Goal: Task Accomplishment & Management: Manage account settings

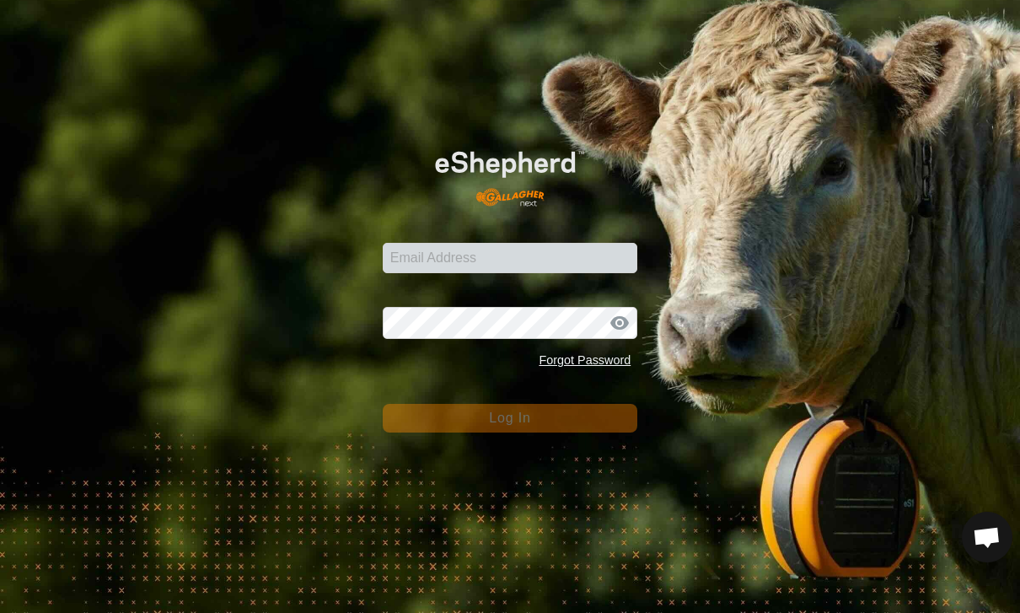
scroll to position [1547, 0]
click at [452, 243] on input "Email Address" at bounding box center [511, 258] width 256 height 30
type input "[PERSON_NAME][EMAIL_ADDRESS][PERSON_NAME][DOMAIN_NAME]"
click at [510, 417] on button "Log In" at bounding box center [511, 418] width 256 height 29
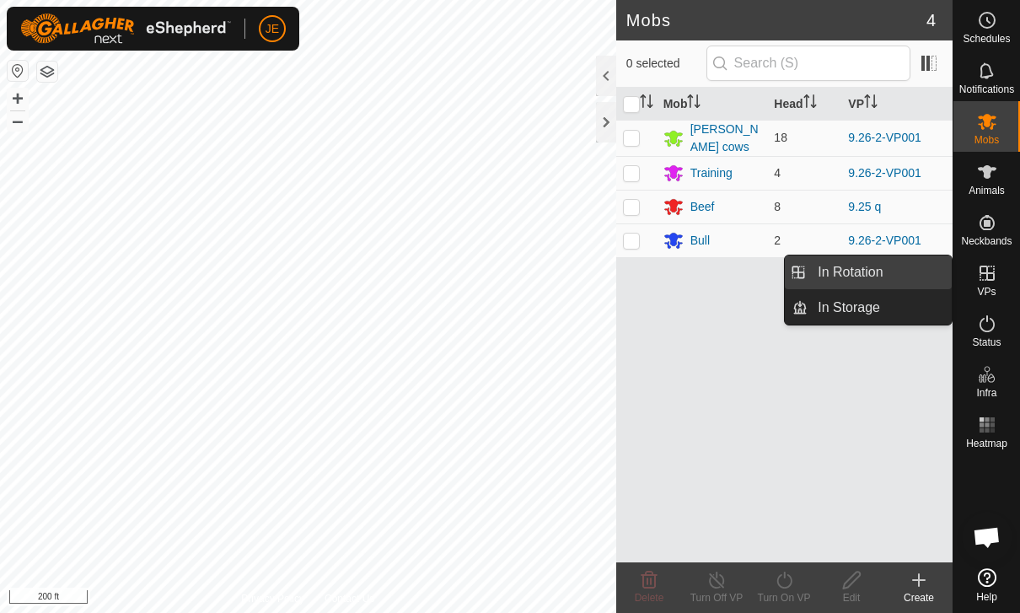
click at [903, 279] on link "In Rotation" at bounding box center [880, 273] width 144 height 34
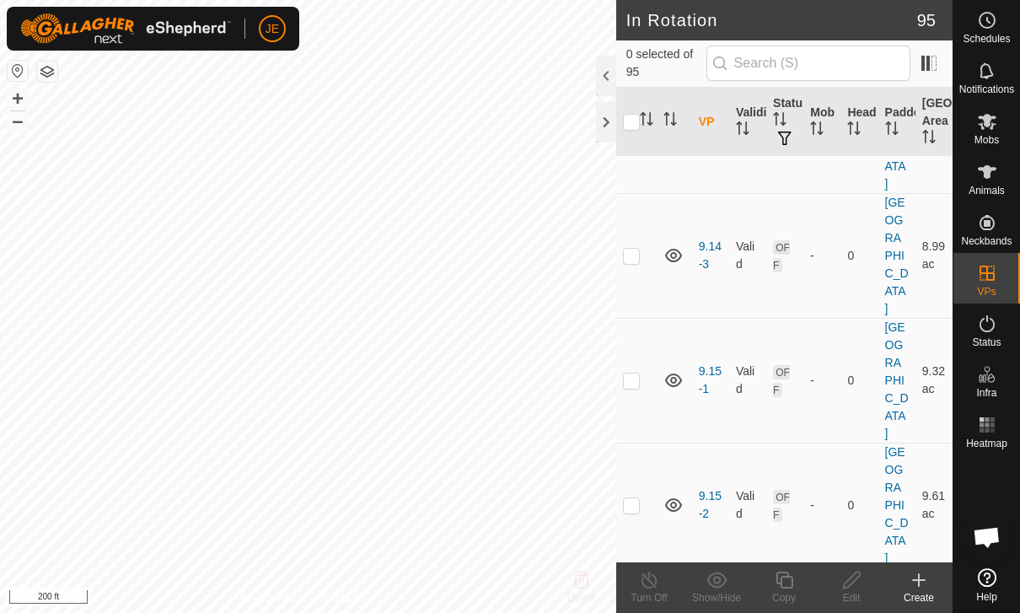
scroll to position [2182, 0]
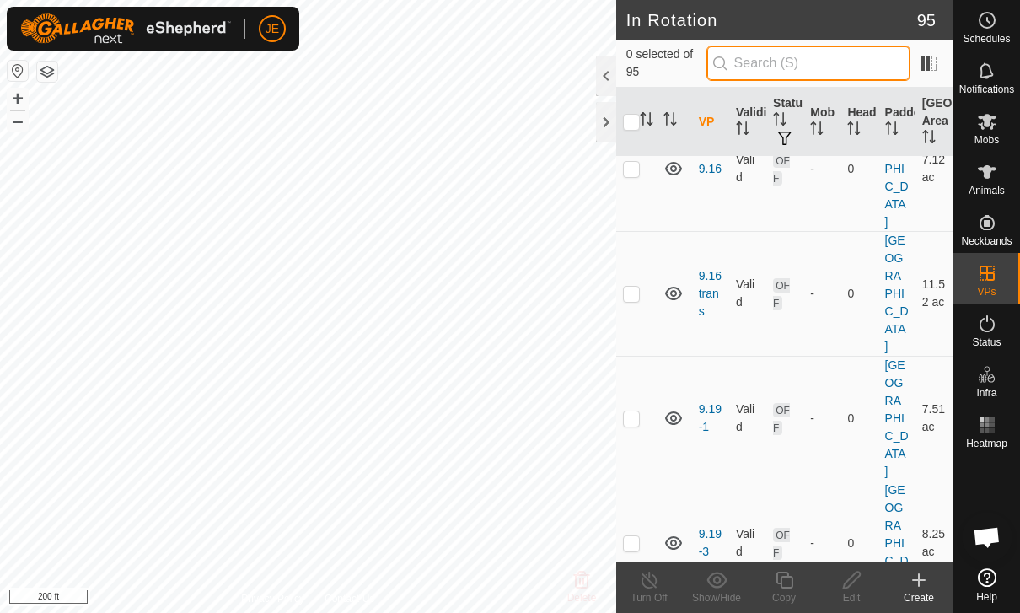
click at [853, 62] on input "text" at bounding box center [809, 63] width 204 height 35
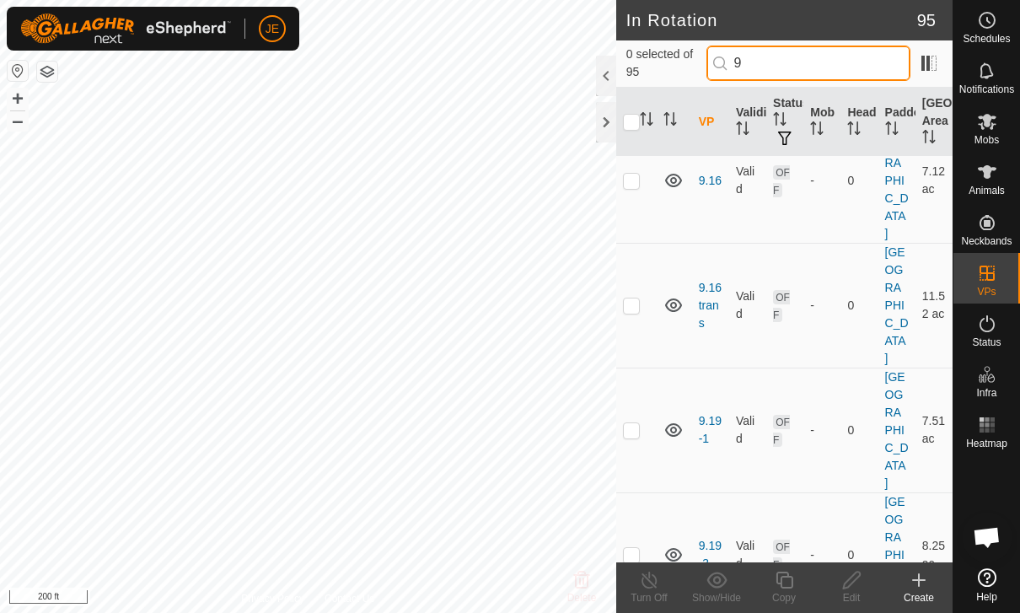
scroll to position [0, 0]
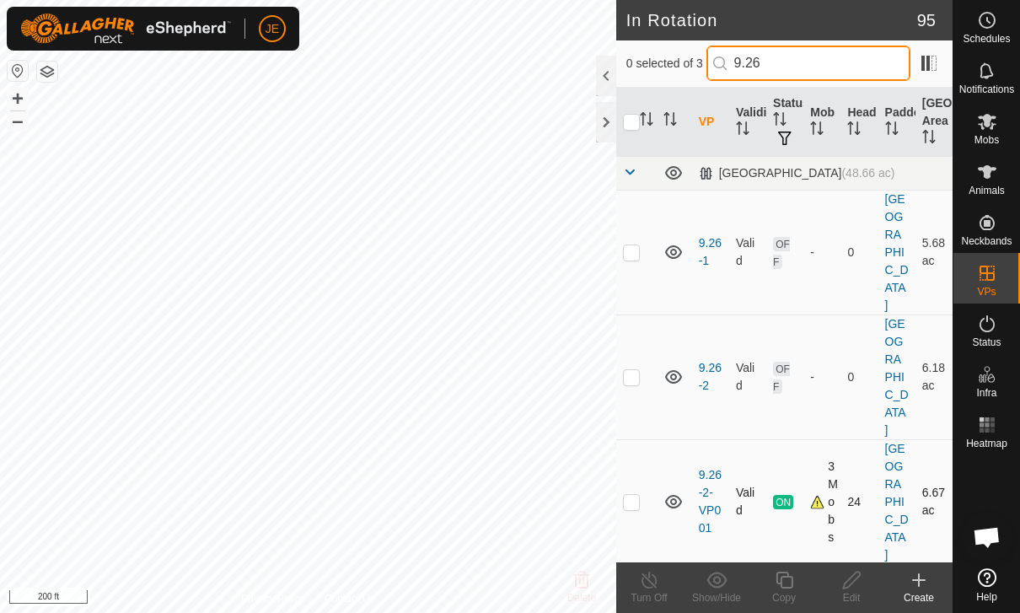
type input "9.26"
click at [635, 495] on p-checkbox at bounding box center [631, 501] width 17 height 13
checkbox input "true"
click at [798, 587] on copy-svg-icon at bounding box center [784, 580] width 67 height 20
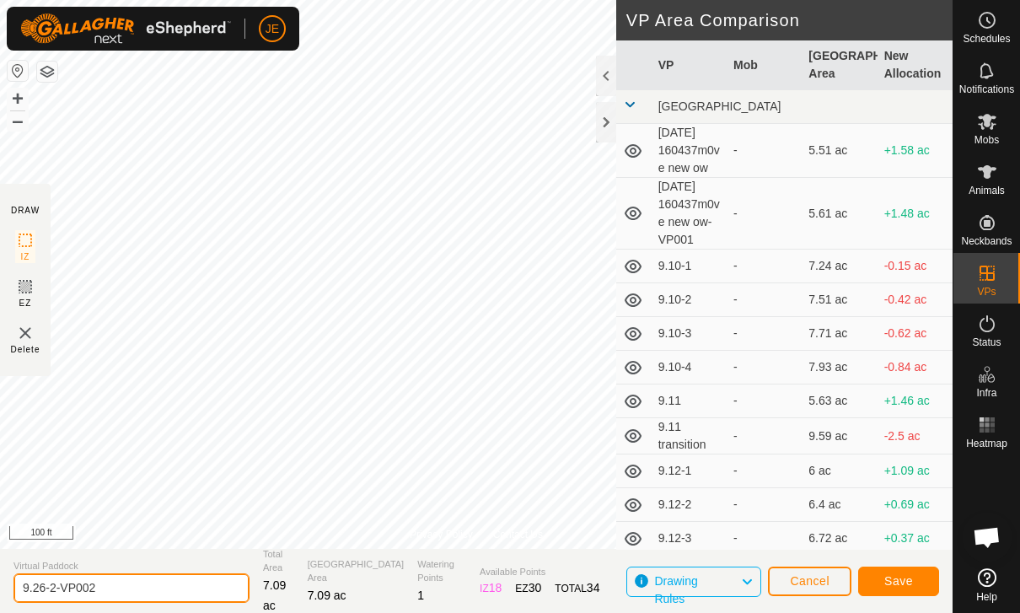
click at [144, 590] on input "9.26-2-VP002" at bounding box center [131, 588] width 236 height 30
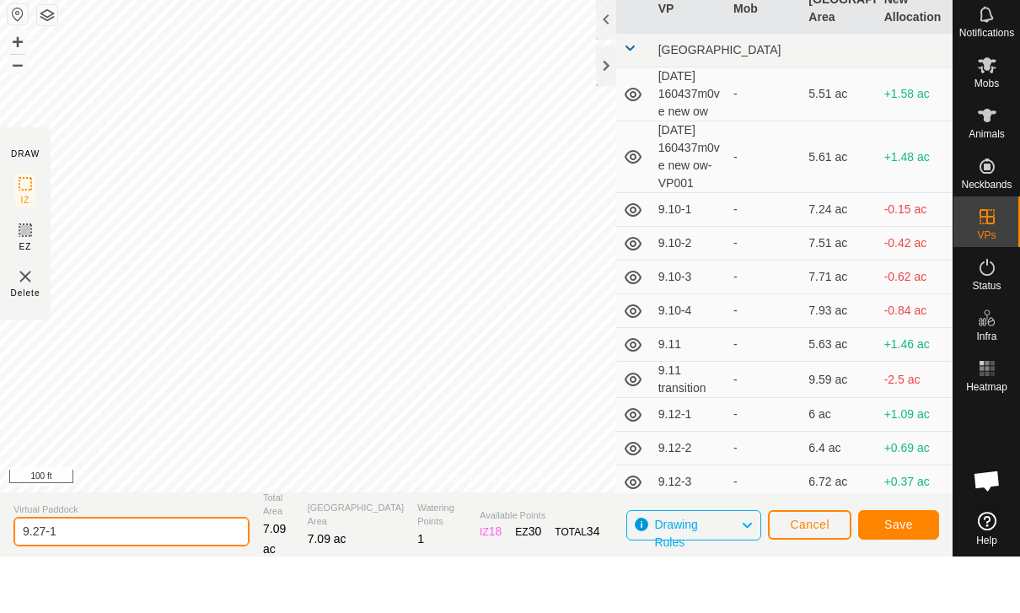
type input "9.27-1"
click at [918, 567] on button "Save" at bounding box center [898, 582] width 81 height 30
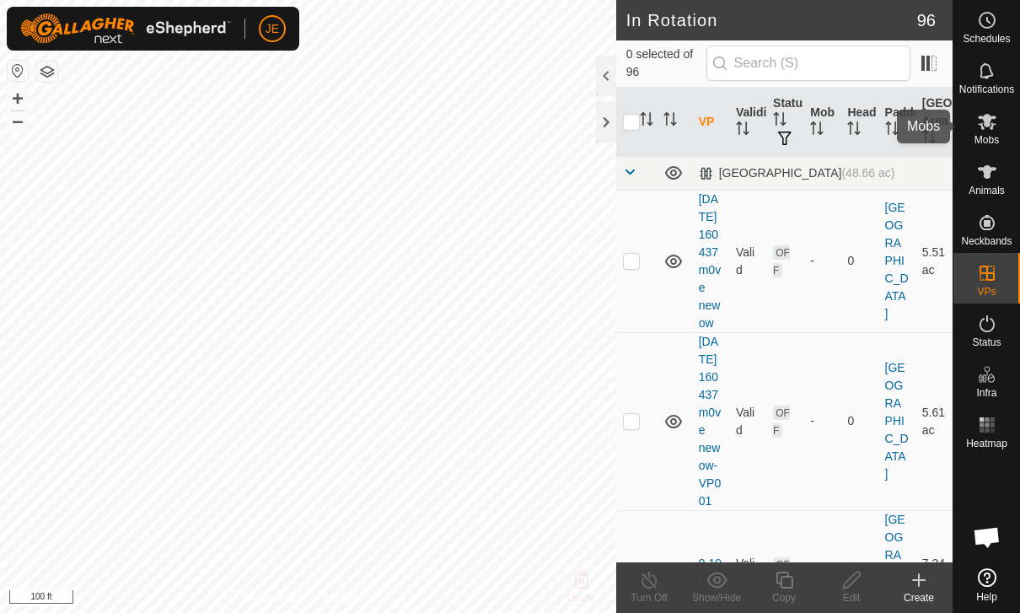
click at [996, 126] on icon at bounding box center [987, 121] width 20 height 20
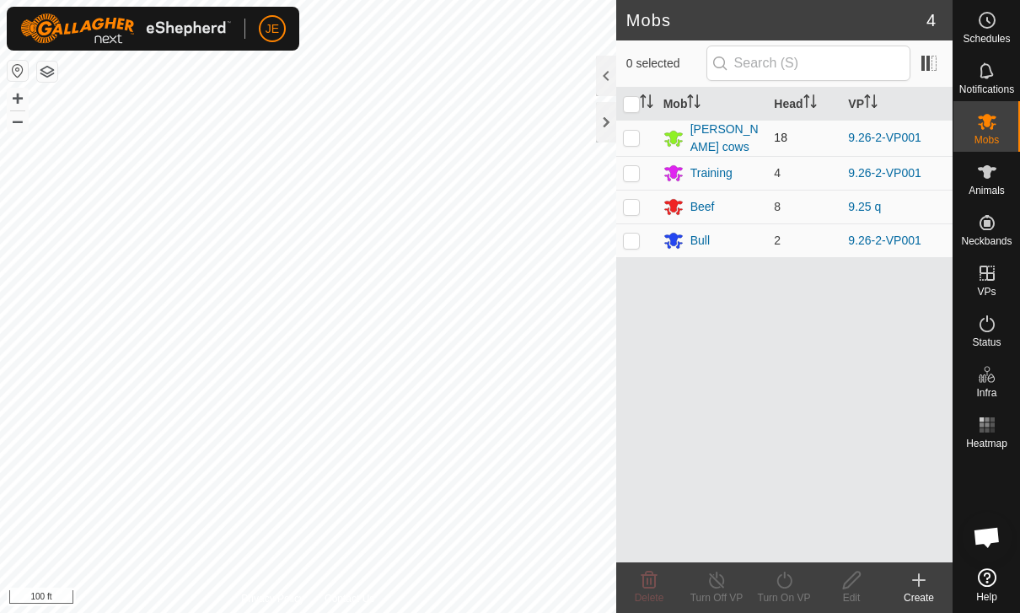
click at [629, 131] on p-checkbox at bounding box center [631, 137] width 17 height 13
checkbox input "true"
click at [795, 587] on turn-on-svg-icon at bounding box center [784, 580] width 67 height 20
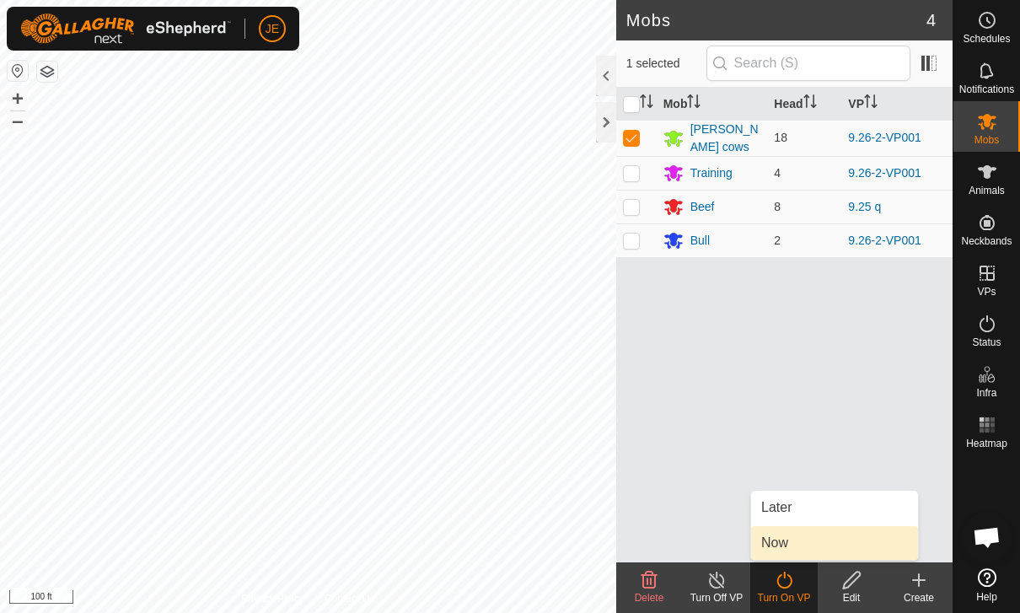
click at [838, 542] on link "Now" at bounding box center [834, 543] width 167 height 34
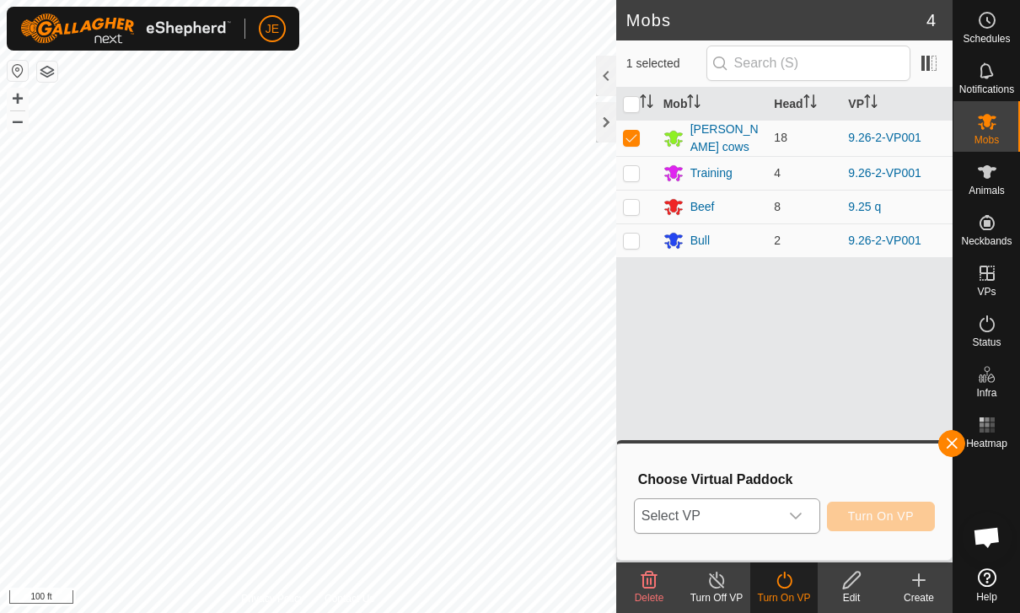
click at [778, 509] on span "Select VP" at bounding box center [707, 516] width 144 height 34
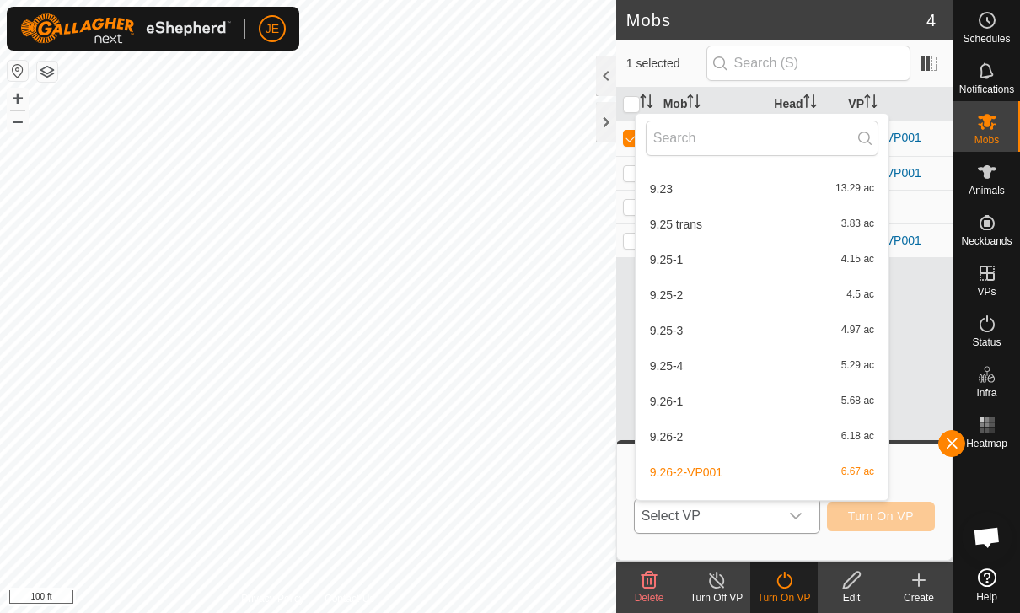
scroll to position [1340, 0]
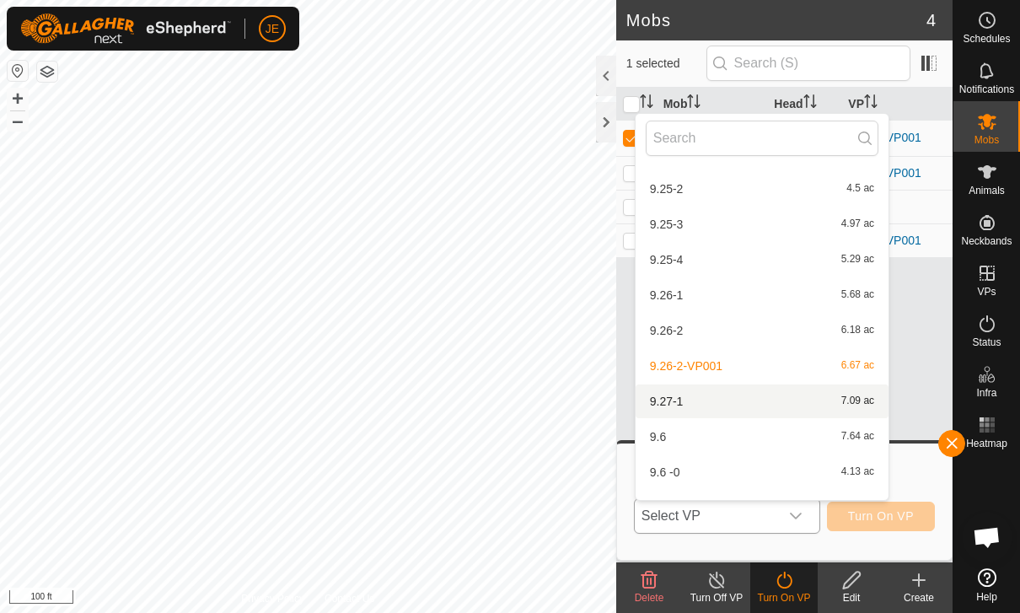
click at [748, 397] on div "9.27-1 7.09 ac" at bounding box center [762, 401] width 233 height 20
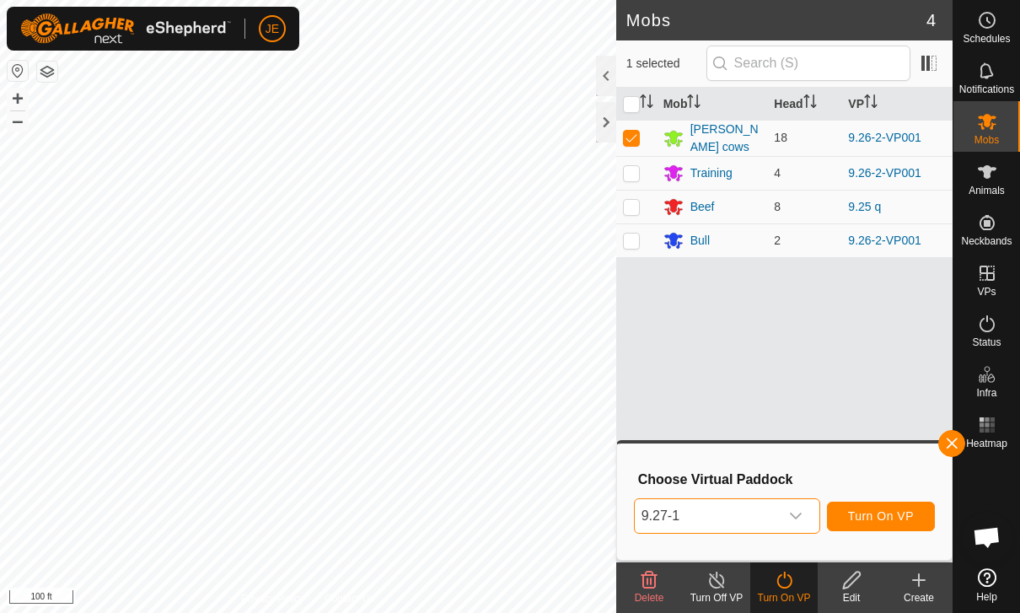
click at [905, 513] on span "Turn On VP" at bounding box center [881, 515] width 66 height 13
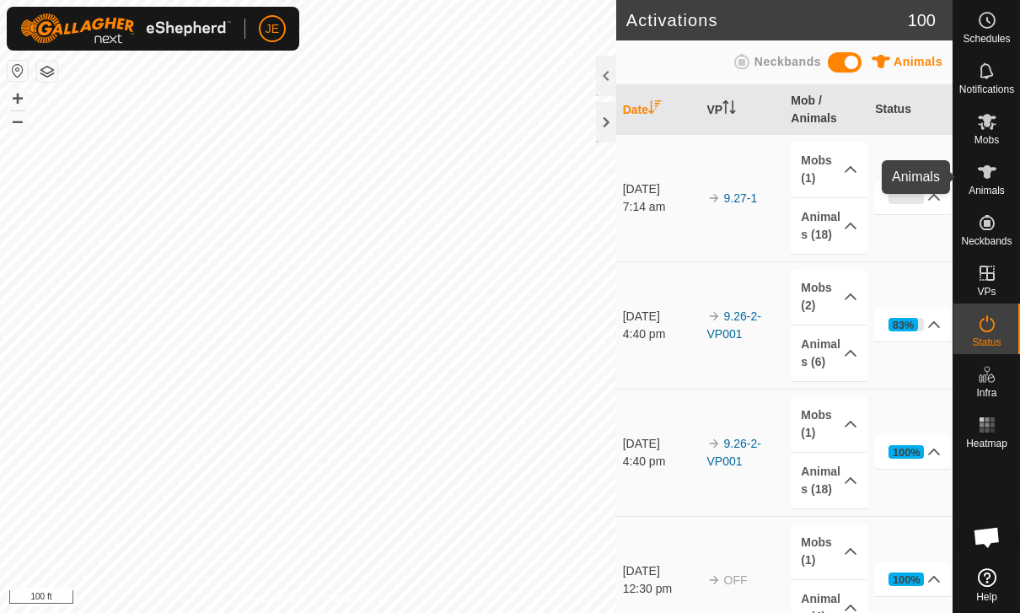
click at [993, 174] on icon at bounding box center [987, 172] width 20 height 20
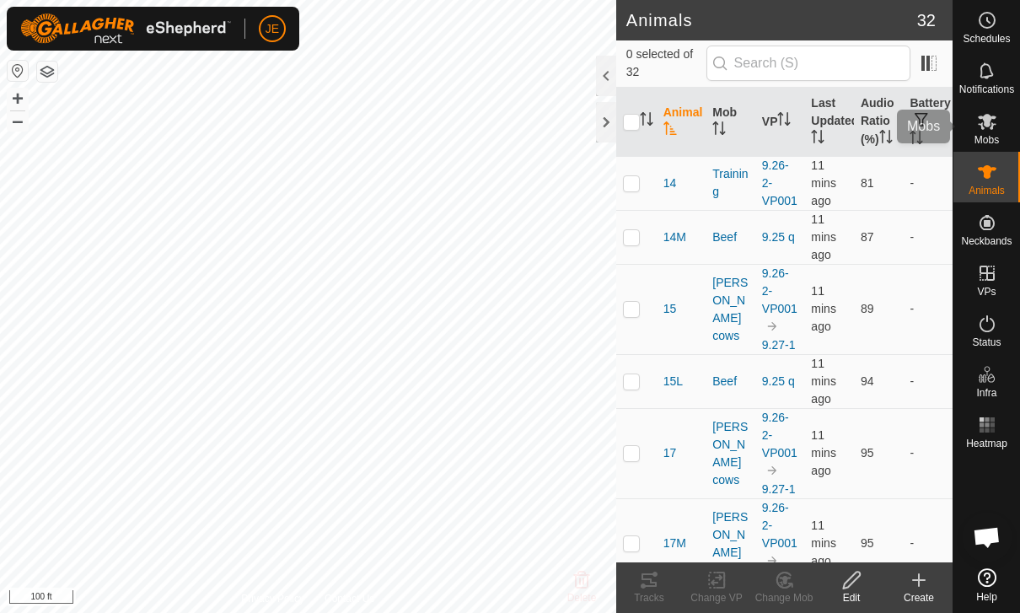
click at [998, 131] on es-mob-svg-icon at bounding box center [987, 121] width 30 height 27
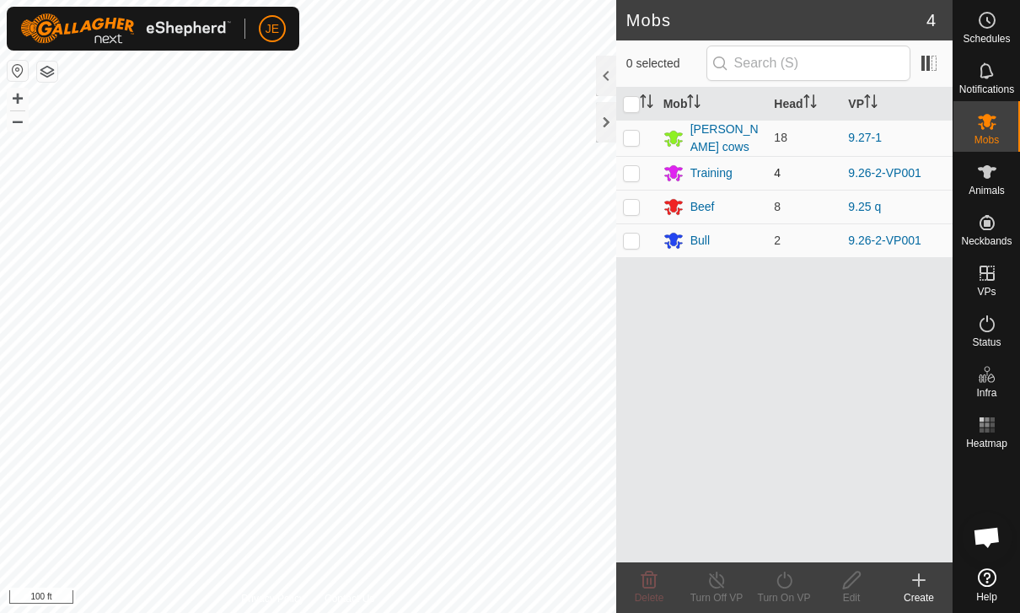
click at [638, 170] on p-checkbox at bounding box center [631, 172] width 17 height 13
checkbox input "true"
click at [632, 242] on p-checkbox at bounding box center [631, 240] width 17 height 13
checkbox input "true"
click at [794, 591] on div "Turn On VP" at bounding box center [784, 597] width 67 height 15
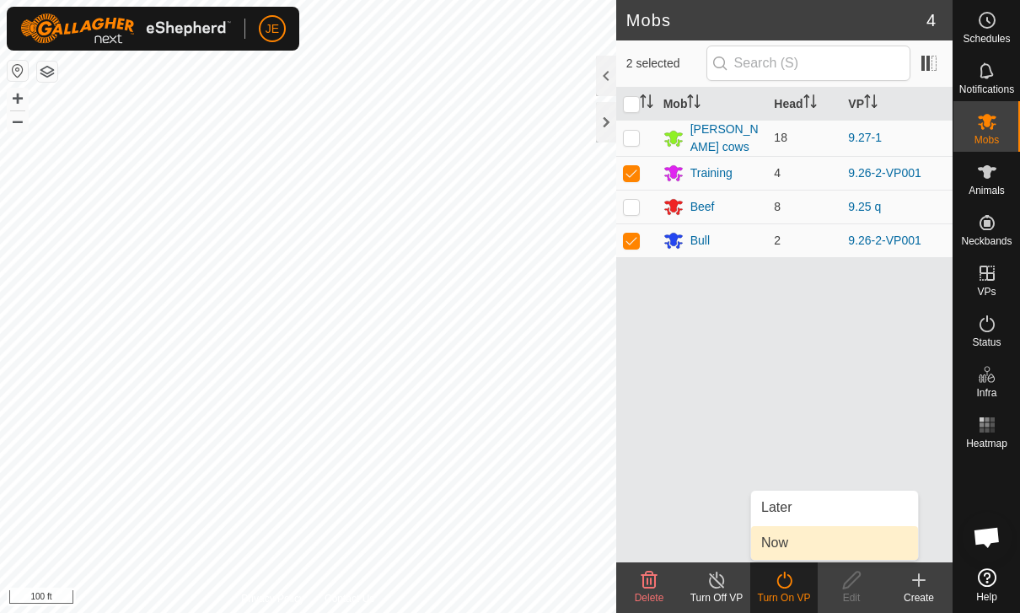
click at [815, 538] on link "Now" at bounding box center [834, 543] width 167 height 34
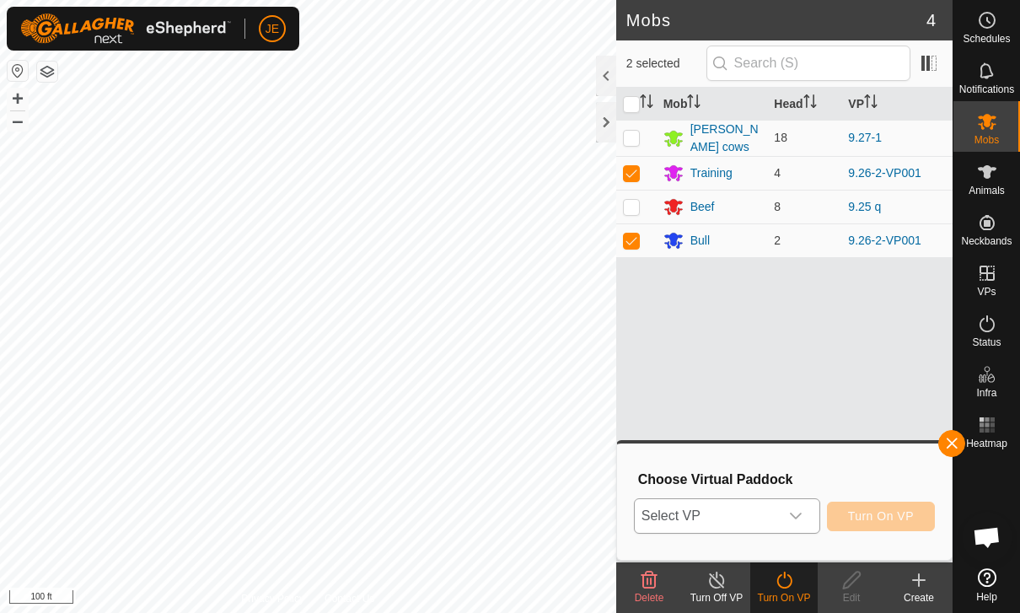
click at [787, 514] on div "dropdown trigger" at bounding box center [796, 516] width 34 height 34
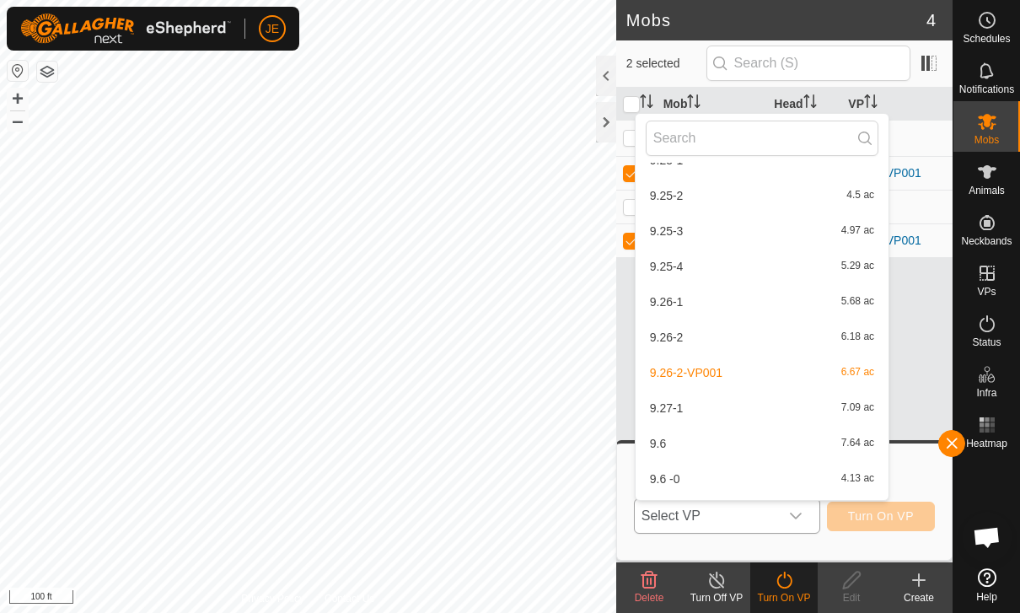
scroll to position [1335, 0]
click at [697, 401] on div "9.27-1 7.09 ac" at bounding box center [762, 406] width 233 height 20
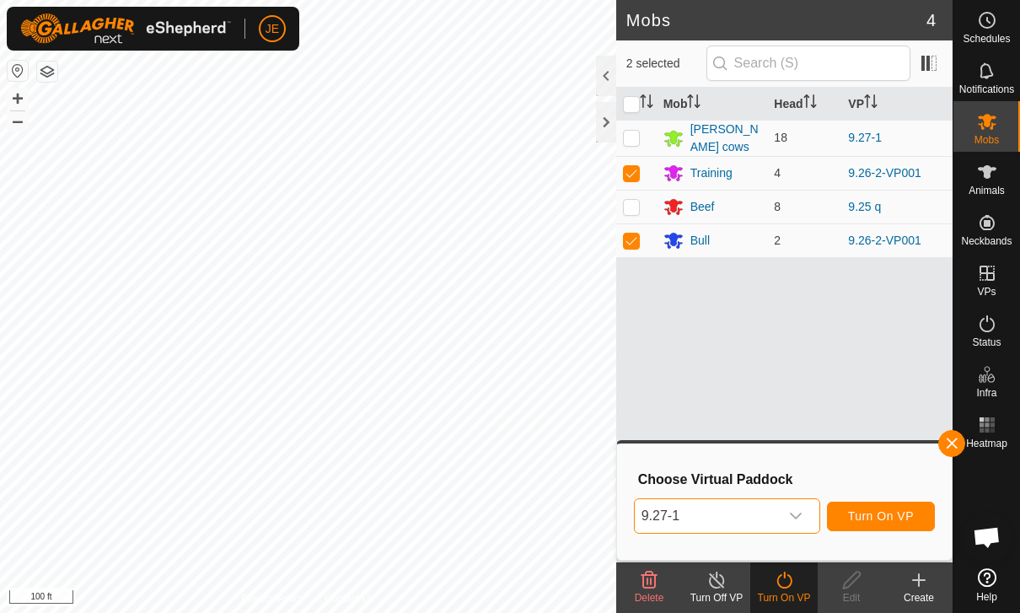
click at [895, 512] on span "Turn On VP" at bounding box center [881, 515] width 66 height 13
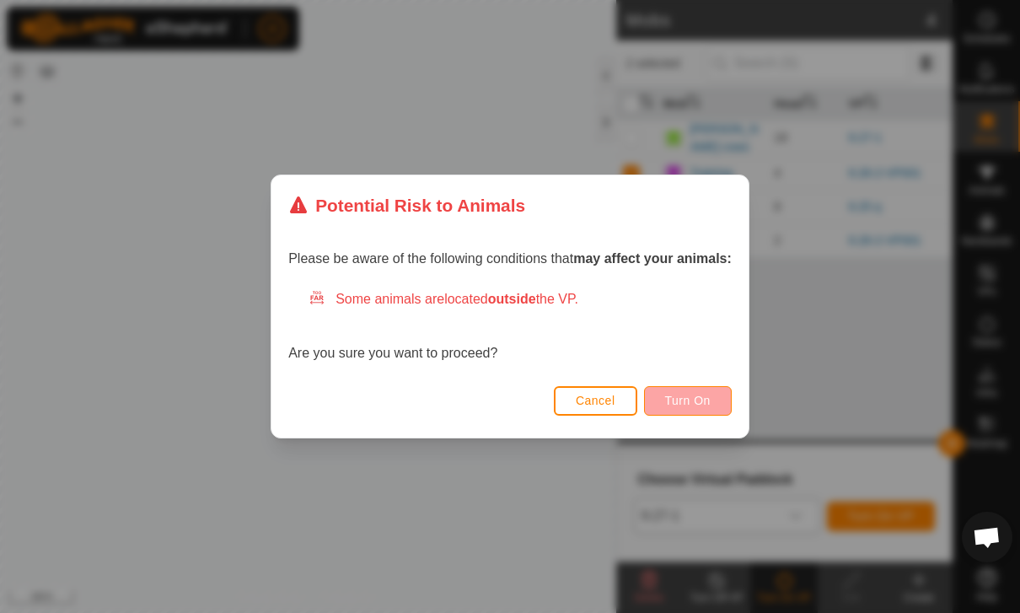
click at [703, 402] on span "Turn On" at bounding box center [688, 400] width 46 height 13
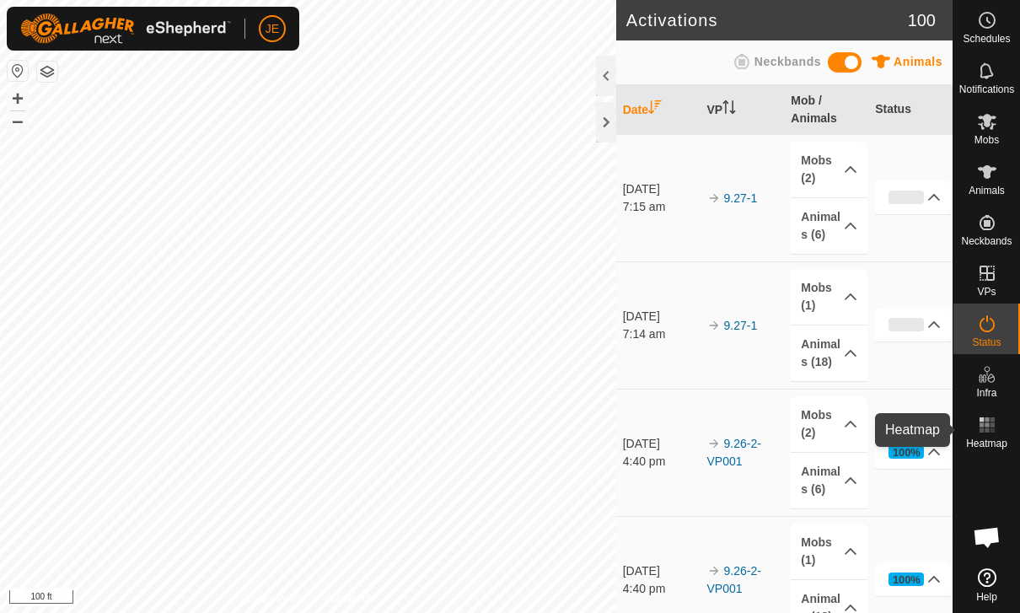
click at [989, 433] on icon at bounding box center [987, 425] width 20 height 20
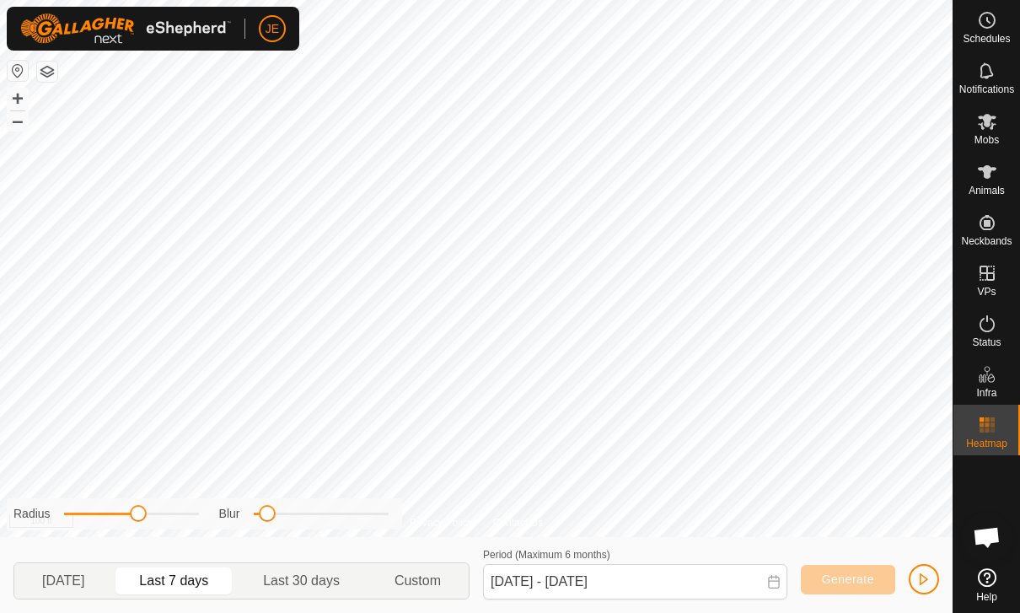
click at [926, 584] on span "button" at bounding box center [924, 579] width 13 height 13
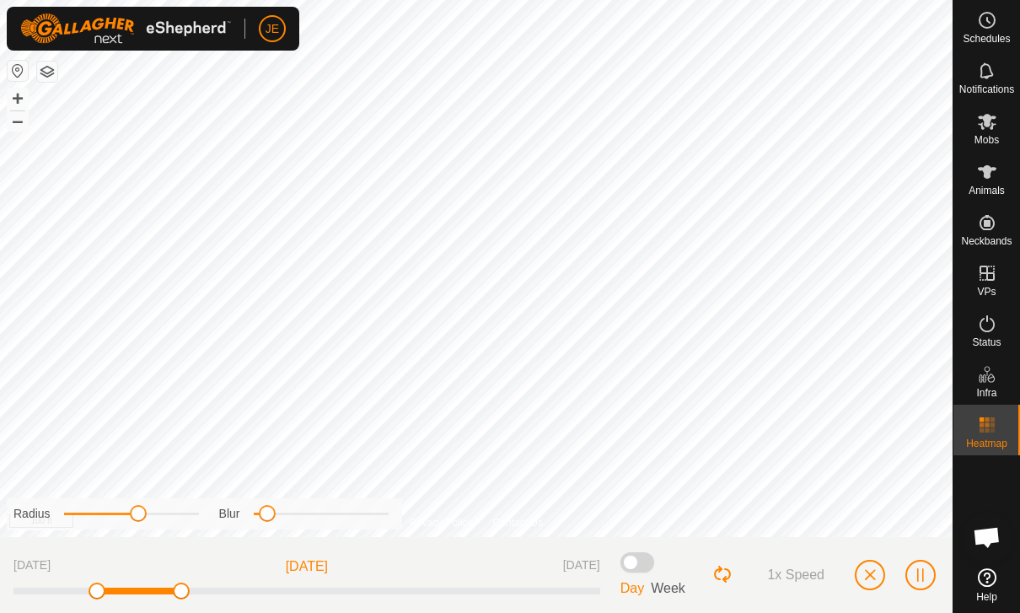
click at [868, 571] on span "button" at bounding box center [870, 574] width 13 height 13
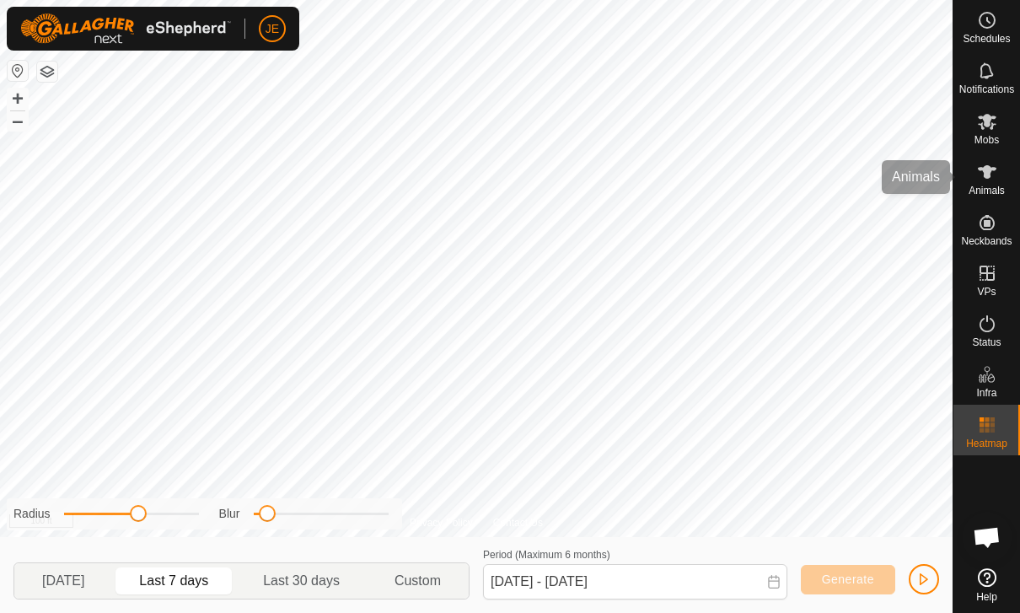
click at [985, 182] on es-animals-svg-icon at bounding box center [987, 172] width 30 height 27
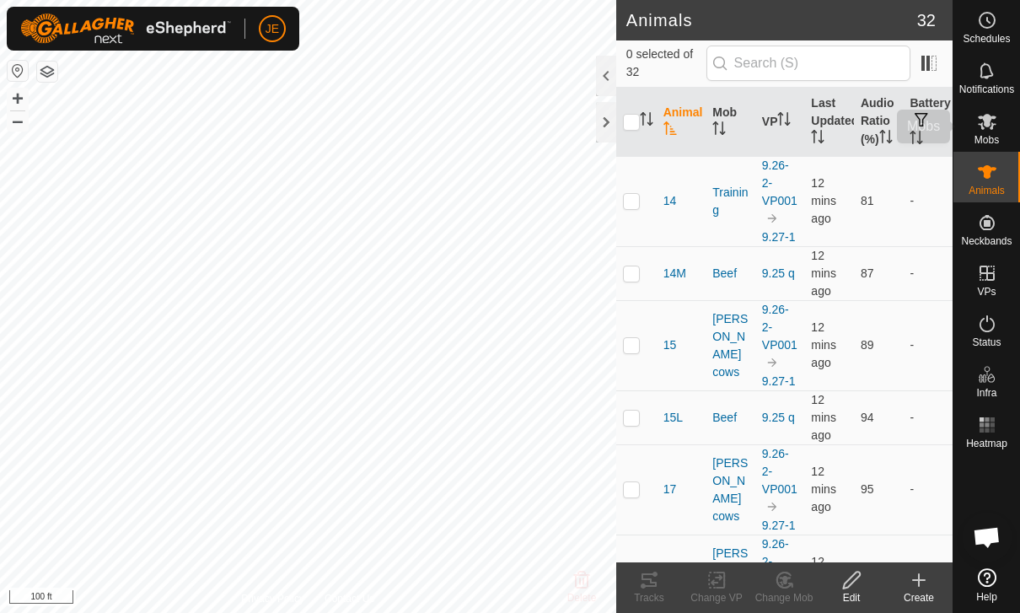
click at [993, 125] on icon at bounding box center [987, 122] width 19 height 16
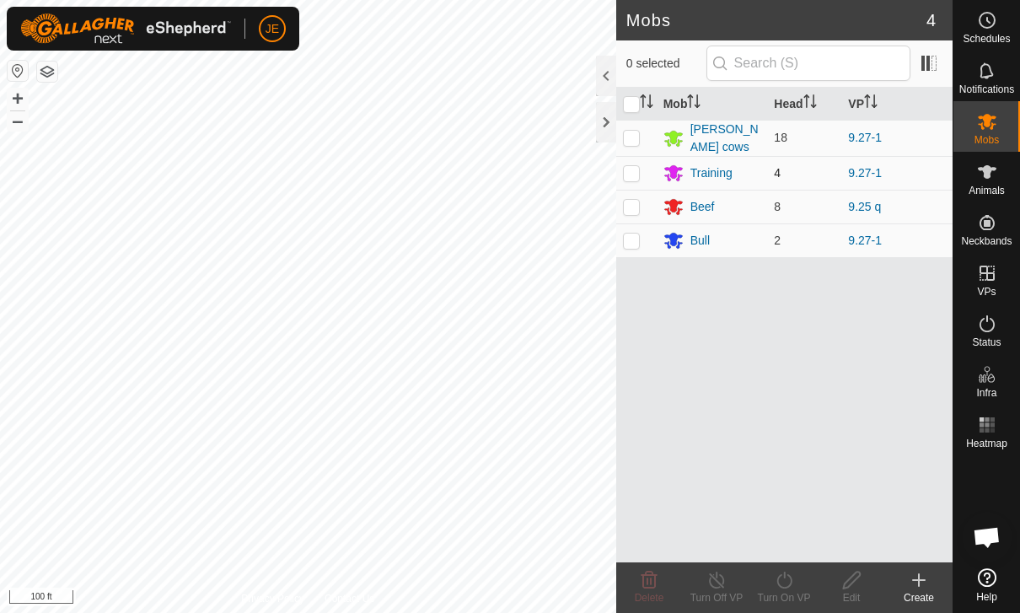
click at [634, 174] on p-checkbox at bounding box center [631, 172] width 17 height 13
checkbox input "true"
click at [714, 169] on div "Training" at bounding box center [712, 173] width 42 height 18
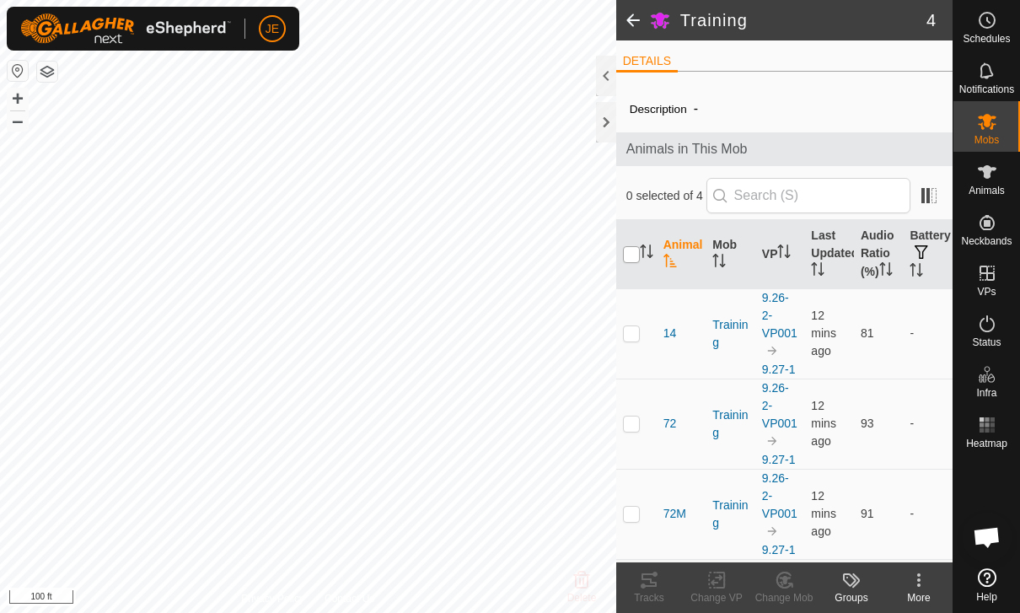
click at [630, 261] on input "checkbox" at bounding box center [631, 254] width 17 height 17
checkbox input "true"
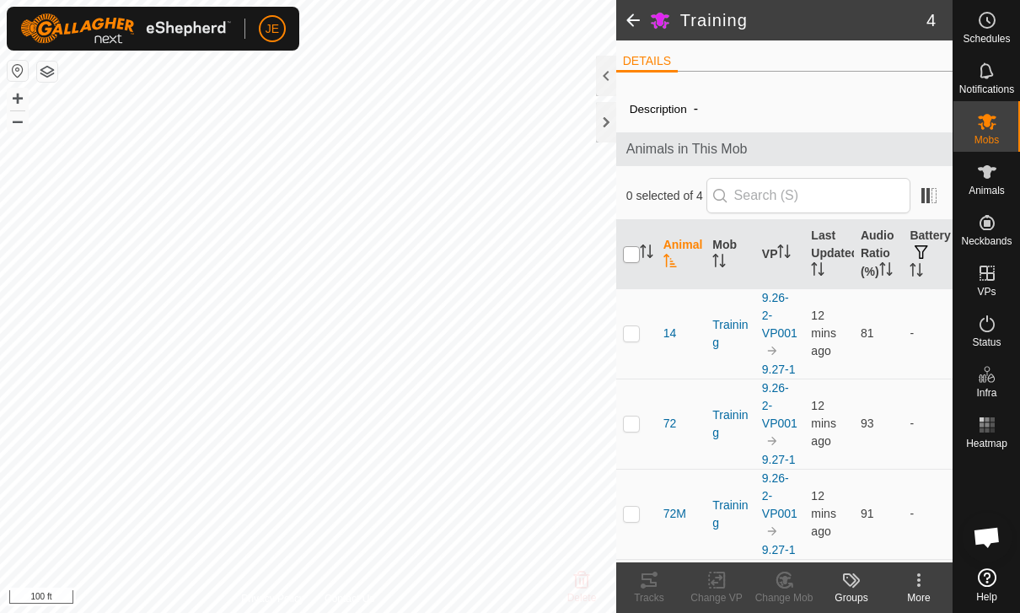
checkbox input "true"
click at [658, 580] on icon at bounding box center [649, 580] width 20 height 20
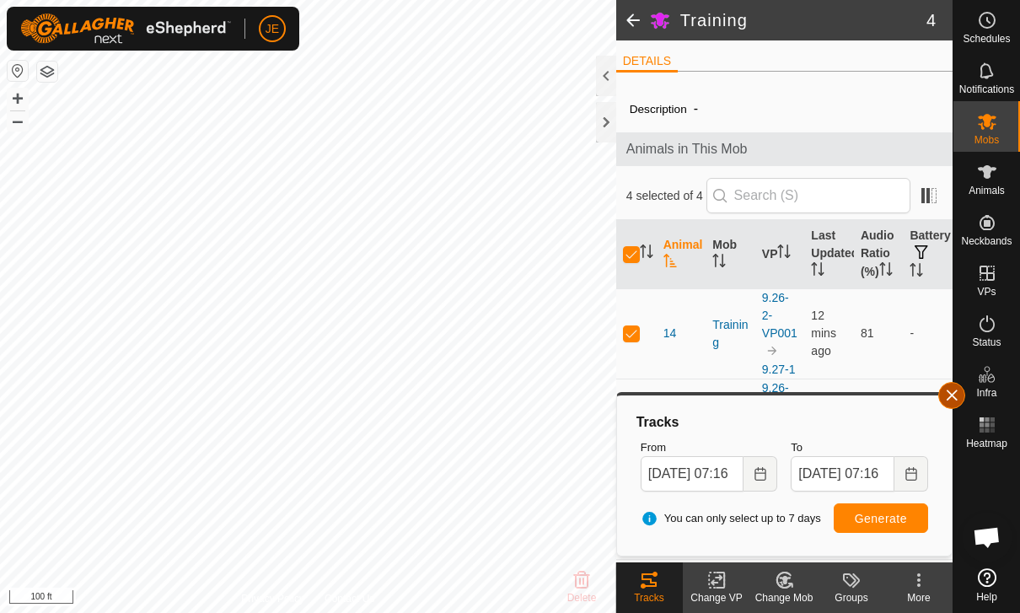
click at [948, 391] on span "button" at bounding box center [951, 395] width 13 height 13
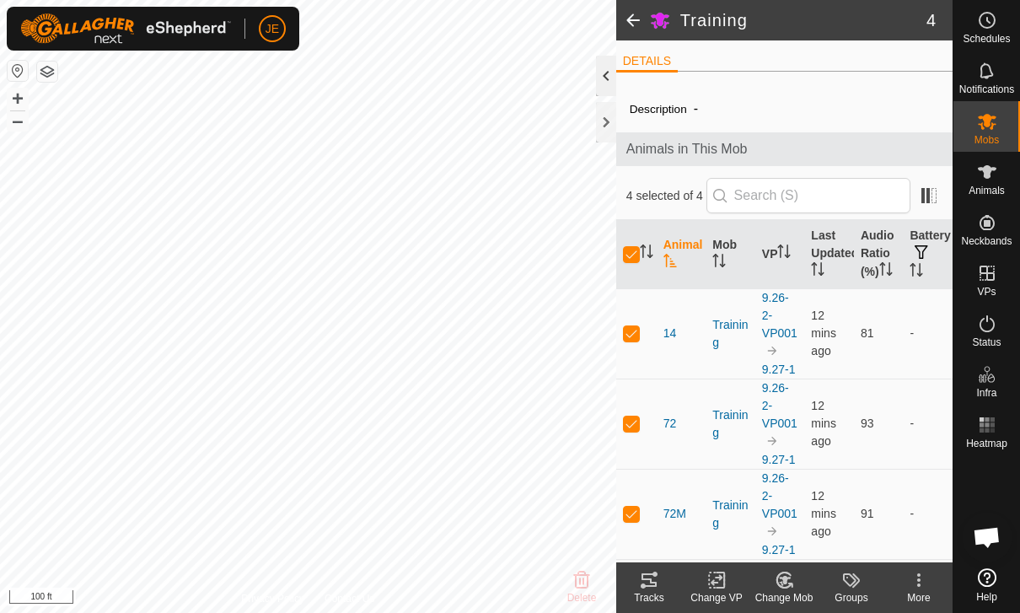
click at [606, 79] on div at bounding box center [606, 76] width 20 height 40
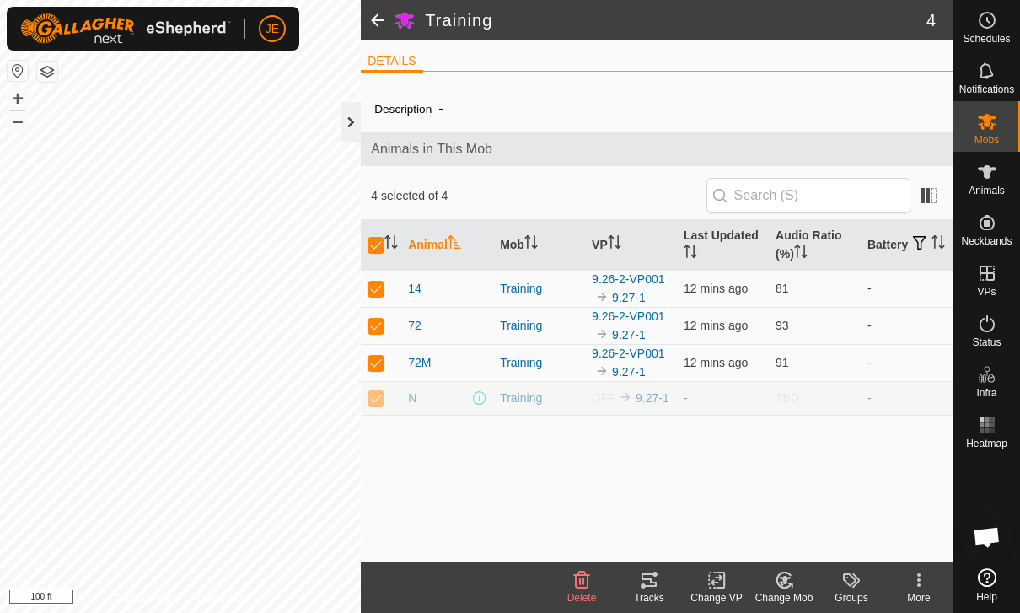
click at [357, 113] on div at bounding box center [351, 122] width 20 height 40
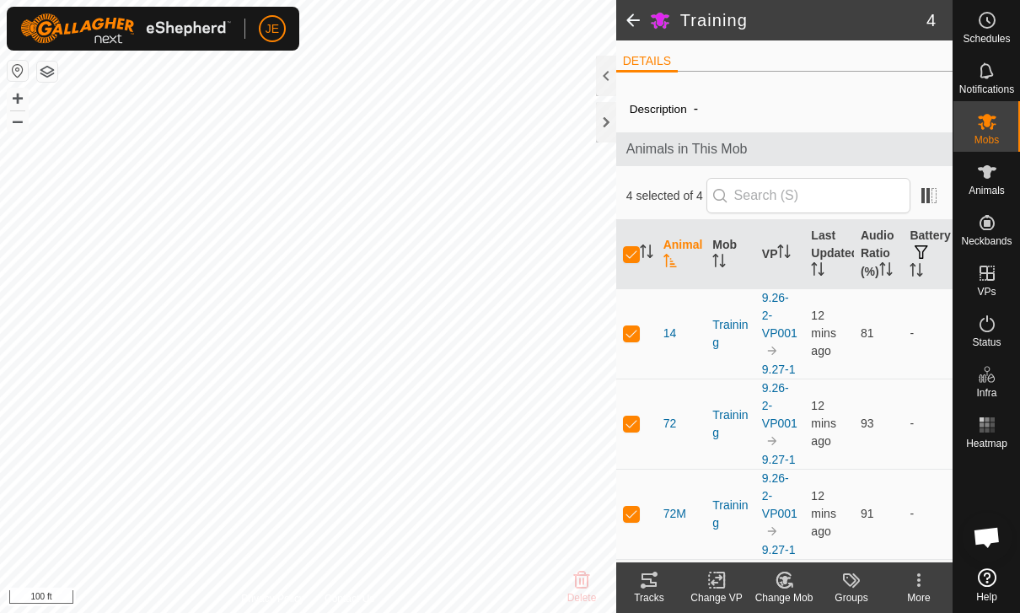
click at [639, 26] on span at bounding box center [633, 20] width 34 height 40
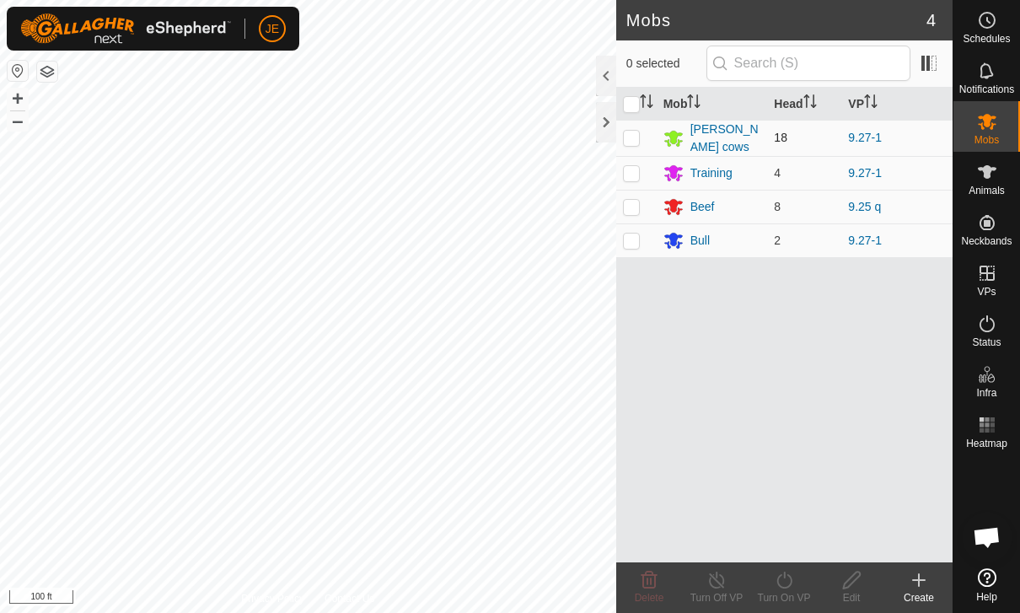
click at [633, 137] on p-checkbox at bounding box center [631, 137] width 17 height 13
checkbox input "true"
click at [734, 135] on div "[PERSON_NAME] cows" at bounding box center [726, 138] width 71 height 35
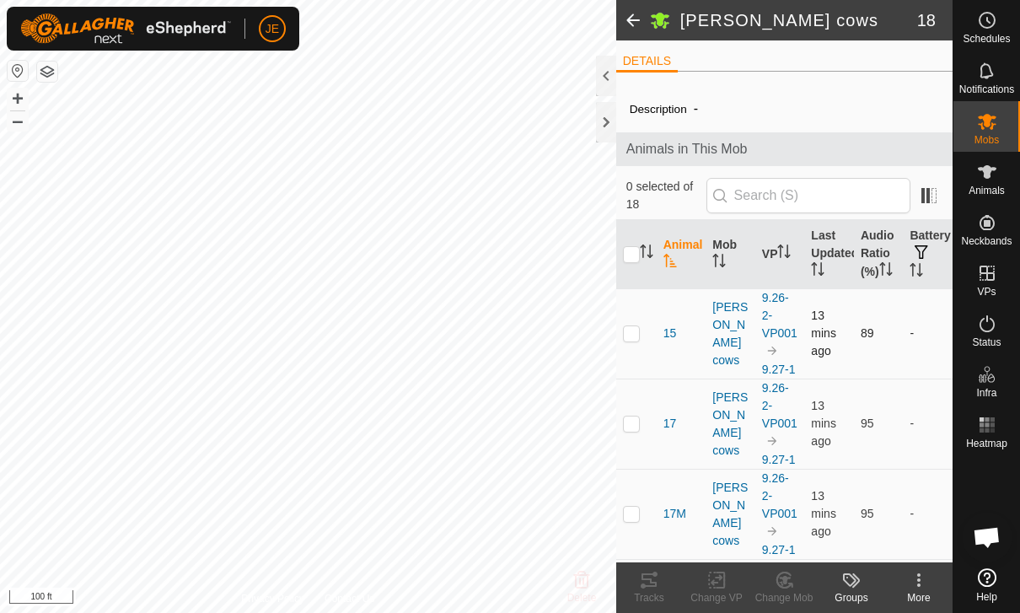
click at [642, 327] on td at bounding box center [636, 333] width 40 height 90
checkbox input "true"
click at [643, 417] on td at bounding box center [636, 424] width 40 height 90
checkbox input "true"
click at [629, 520] on p-checkbox at bounding box center [631, 513] width 17 height 13
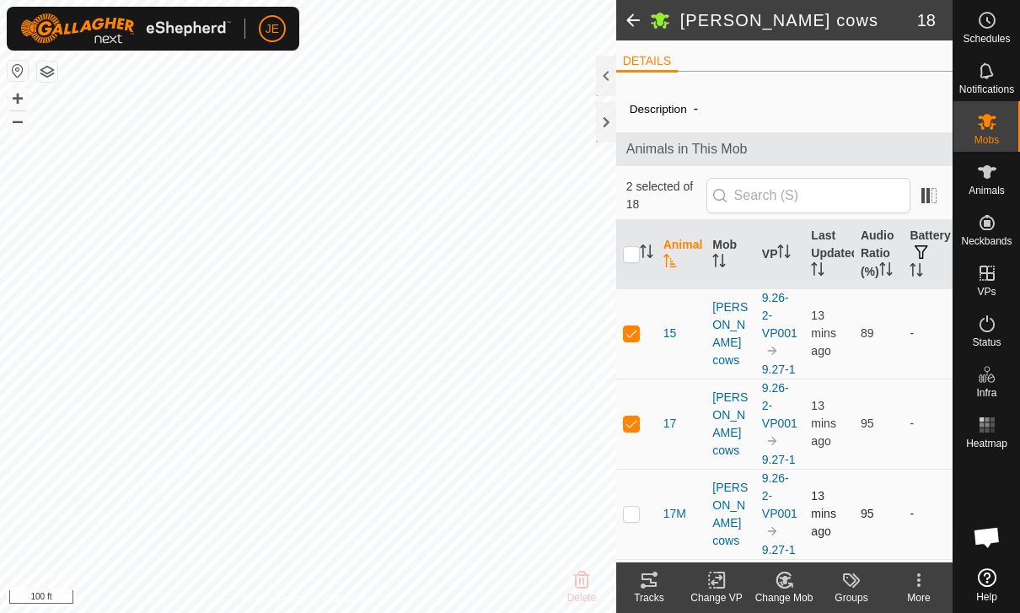
checkbox input "true"
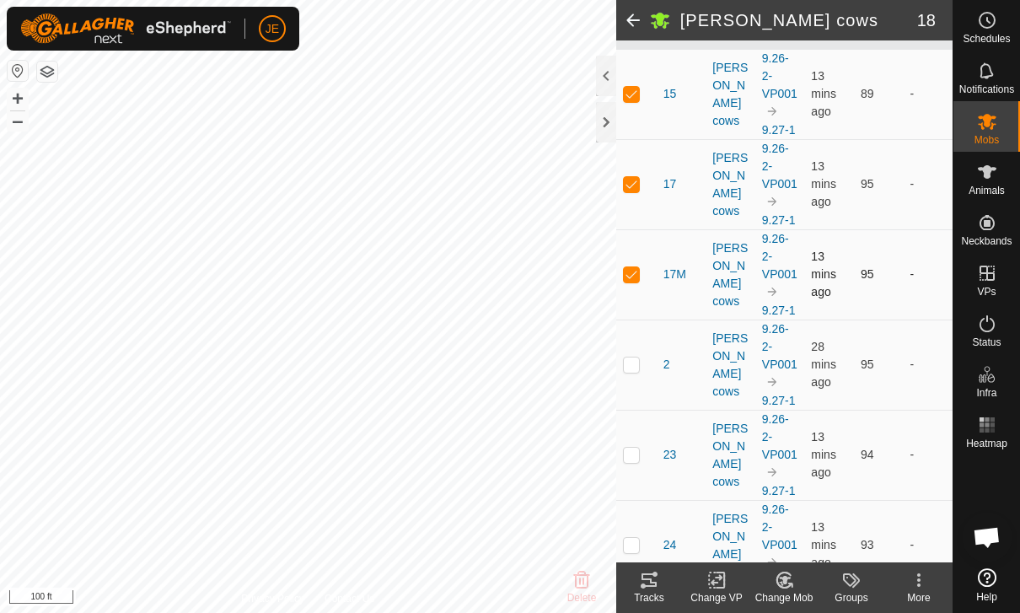
scroll to position [241, 0]
click at [632, 363] on p-checkbox at bounding box center [631, 362] width 17 height 13
checkbox input "true"
click at [638, 457] on p-checkbox at bounding box center [631, 452] width 17 height 13
checkbox input "true"
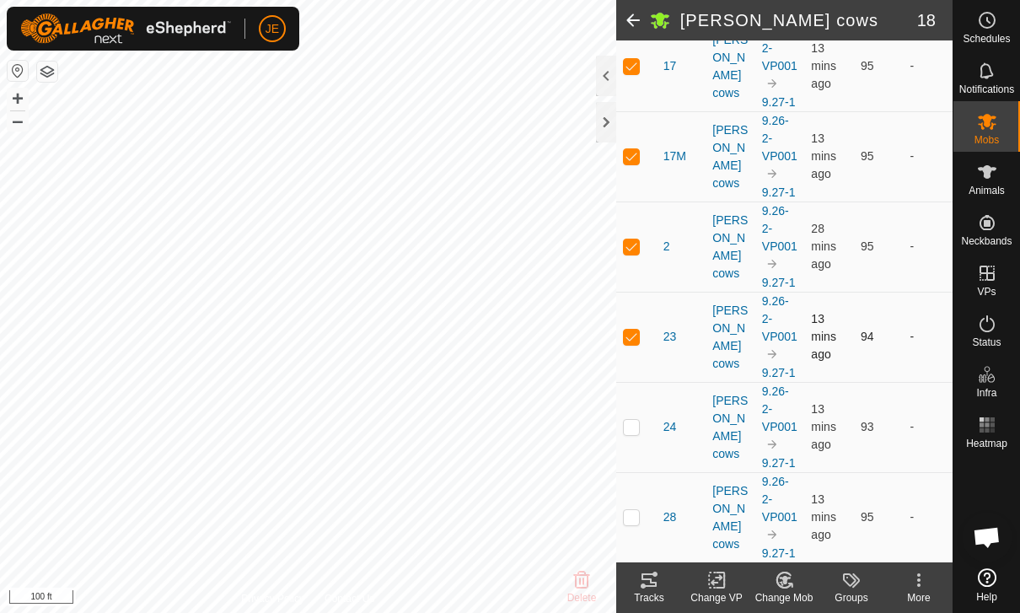
scroll to position [357, 0]
click at [633, 449] on td at bounding box center [636, 428] width 40 height 90
checkbox input "true"
click at [637, 528] on td at bounding box center [636, 518] width 40 height 90
checkbox input "true"
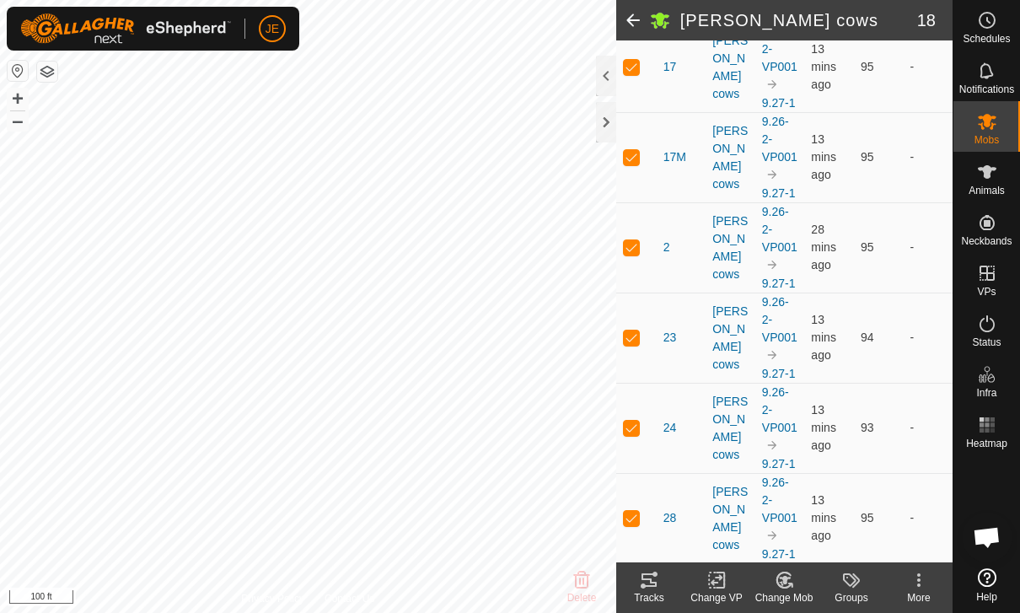
click at [654, 585] on icon at bounding box center [649, 579] width 15 height 13
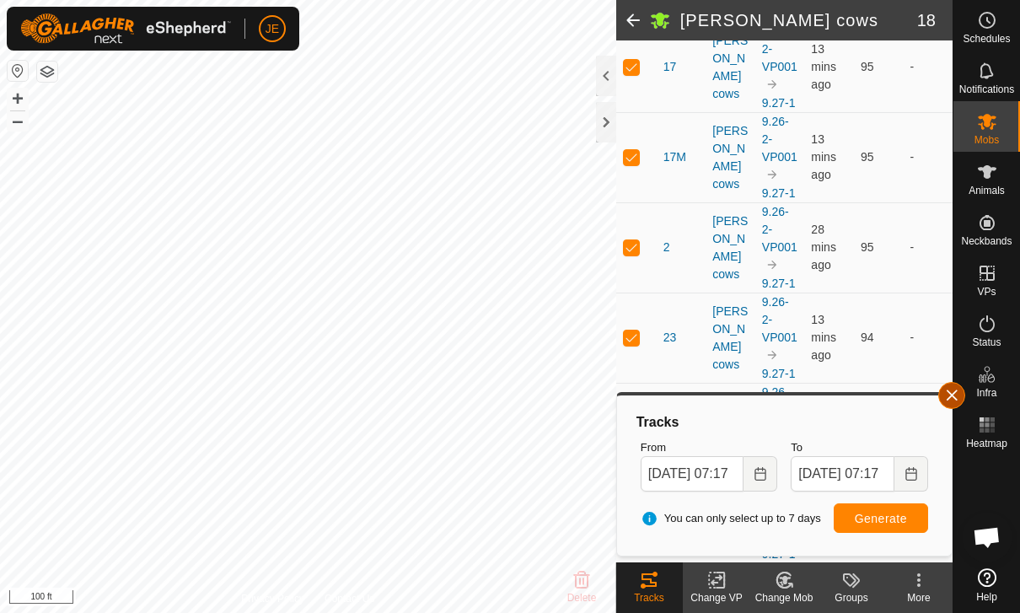
click at [947, 397] on span "button" at bounding box center [951, 395] width 13 height 13
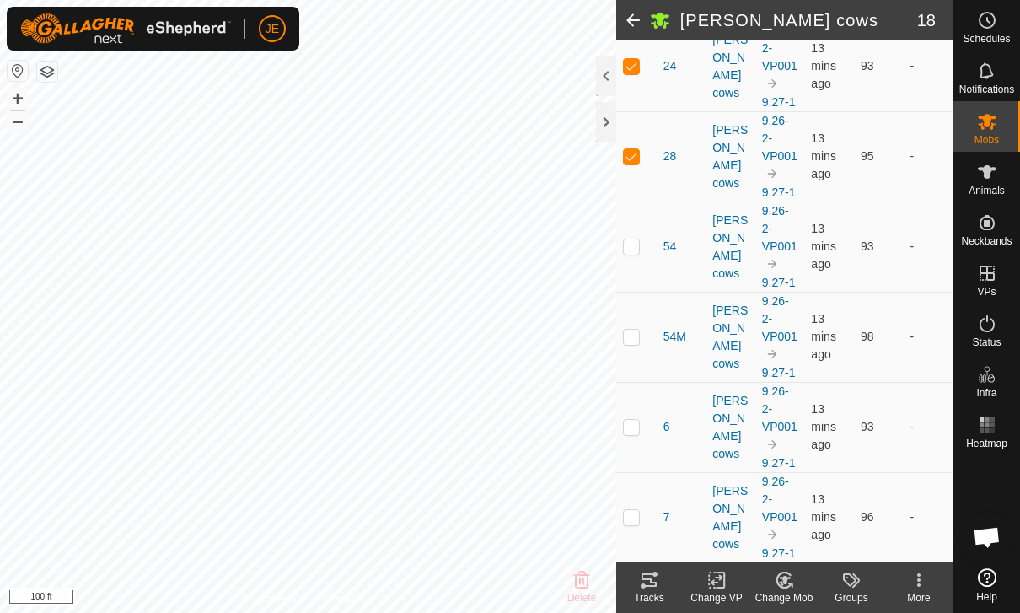
scroll to position [745, 0]
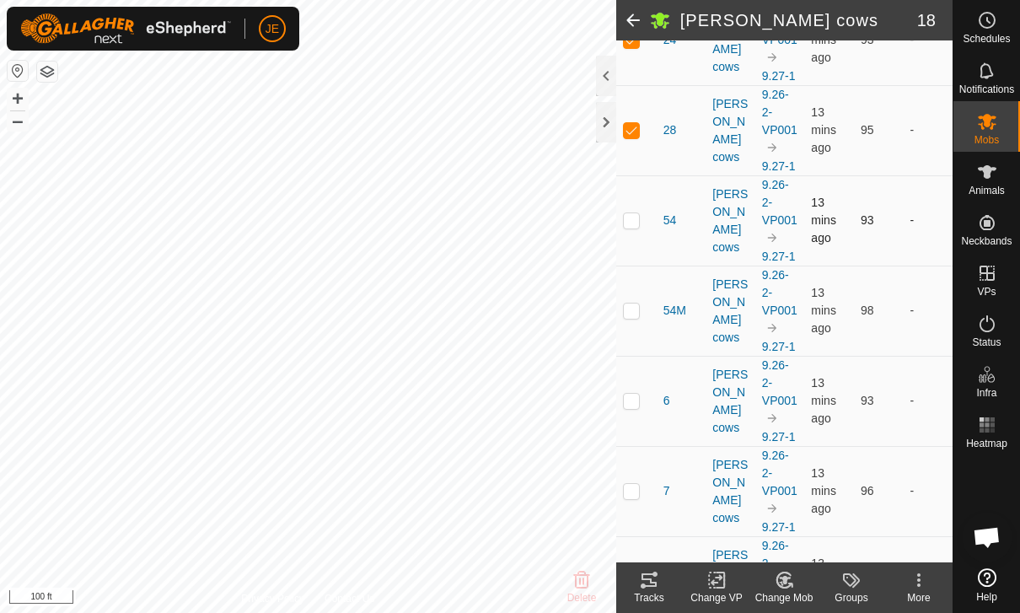
click at [635, 235] on td at bounding box center [636, 220] width 40 height 90
checkbox input "true"
click at [638, 310] on p-checkbox at bounding box center [631, 310] width 17 height 13
checkbox input "true"
click at [638, 405] on p-checkbox at bounding box center [631, 400] width 17 height 13
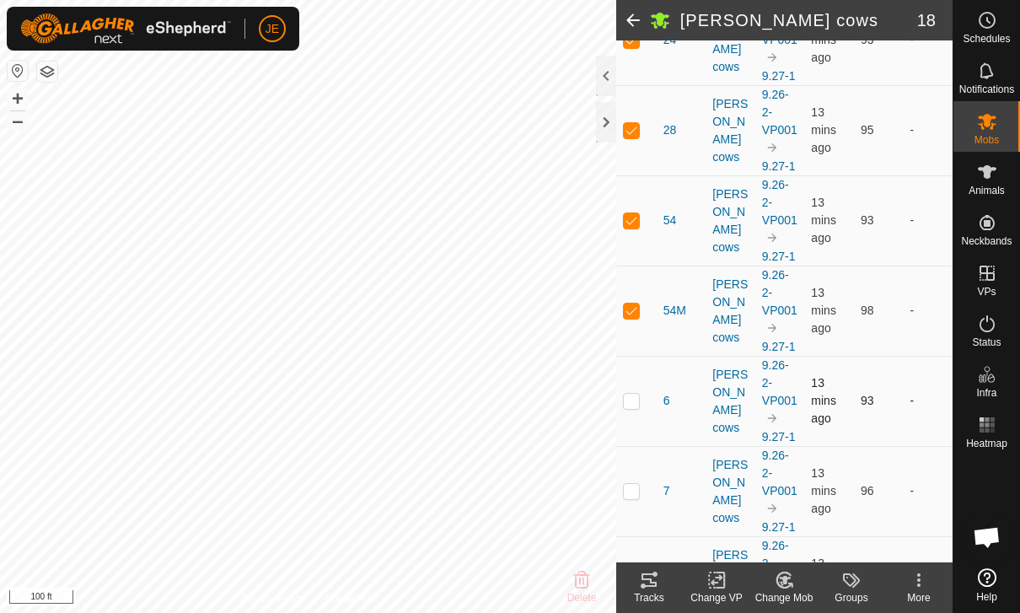
checkbox input "true"
click at [640, 492] on td at bounding box center [636, 491] width 40 height 90
checkbox input "true"
click at [657, 586] on icon at bounding box center [649, 579] width 15 height 13
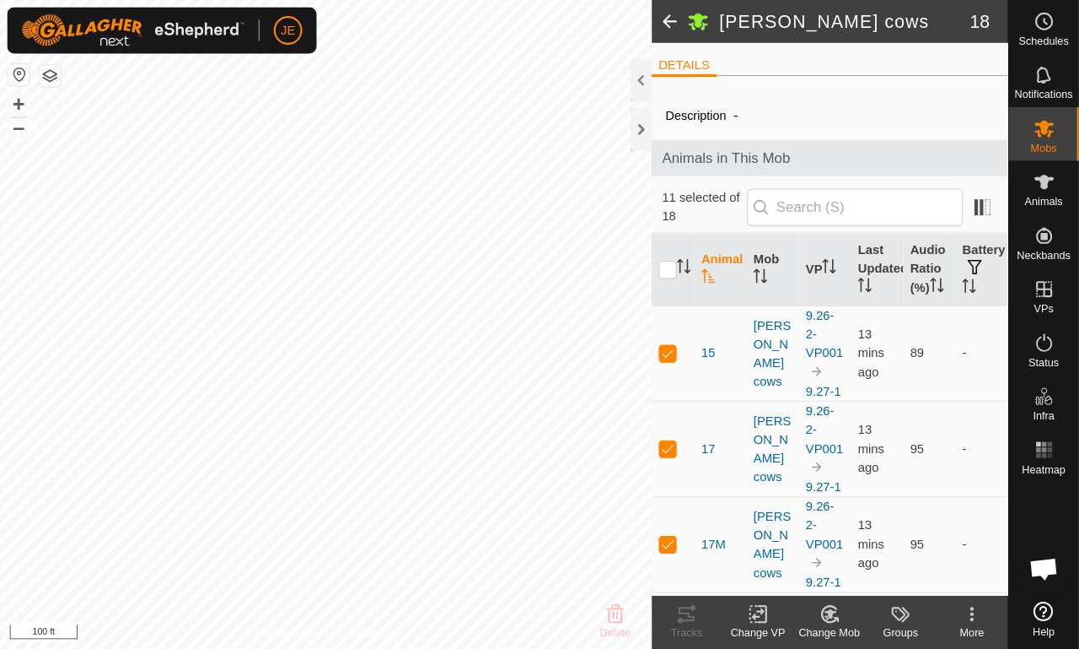
scroll to position [0, 0]
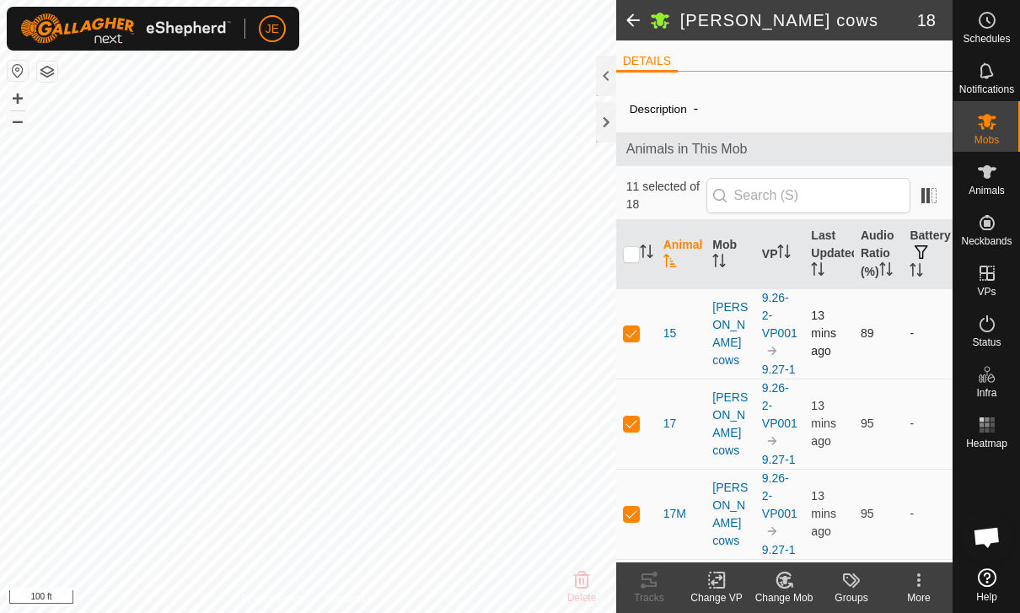
click at [633, 347] on td at bounding box center [636, 333] width 40 height 90
checkbox input "false"
click at [664, 584] on tracks-svg-icon at bounding box center [649, 580] width 67 height 20
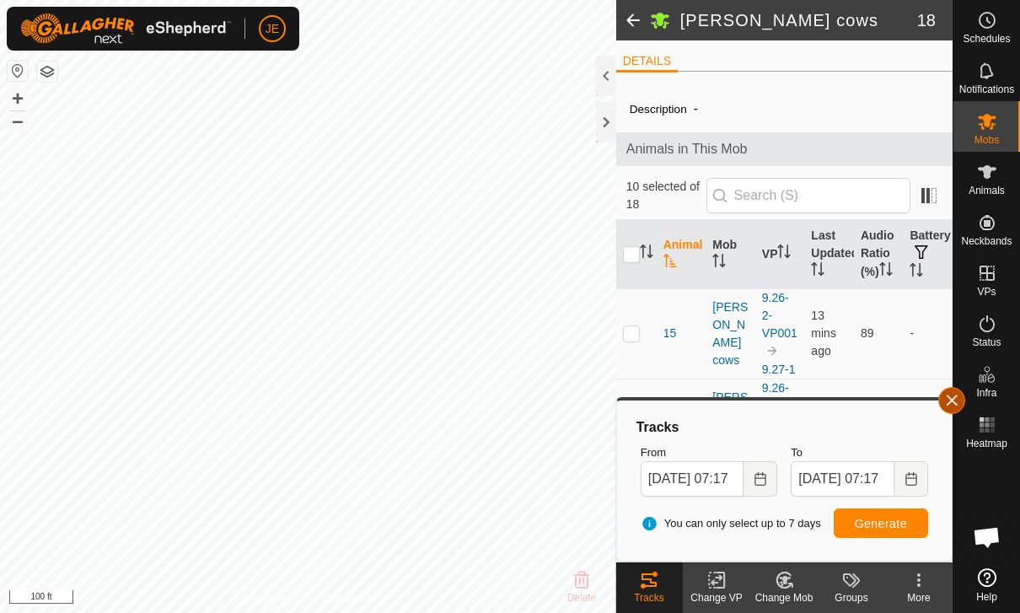
click at [950, 397] on span "button" at bounding box center [951, 400] width 13 height 13
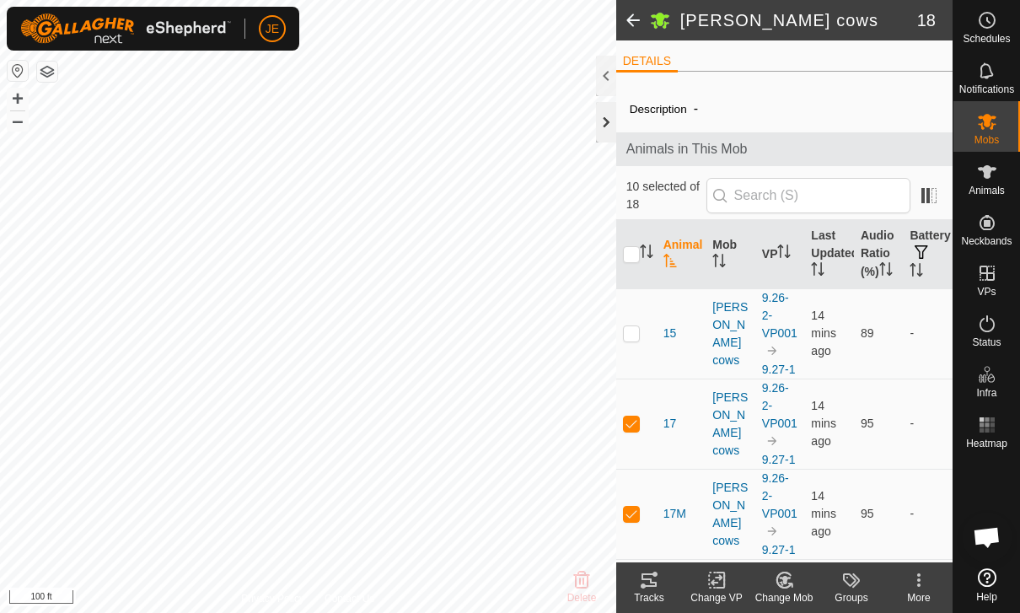
click at [603, 115] on div at bounding box center [606, 122] width 20 height 40
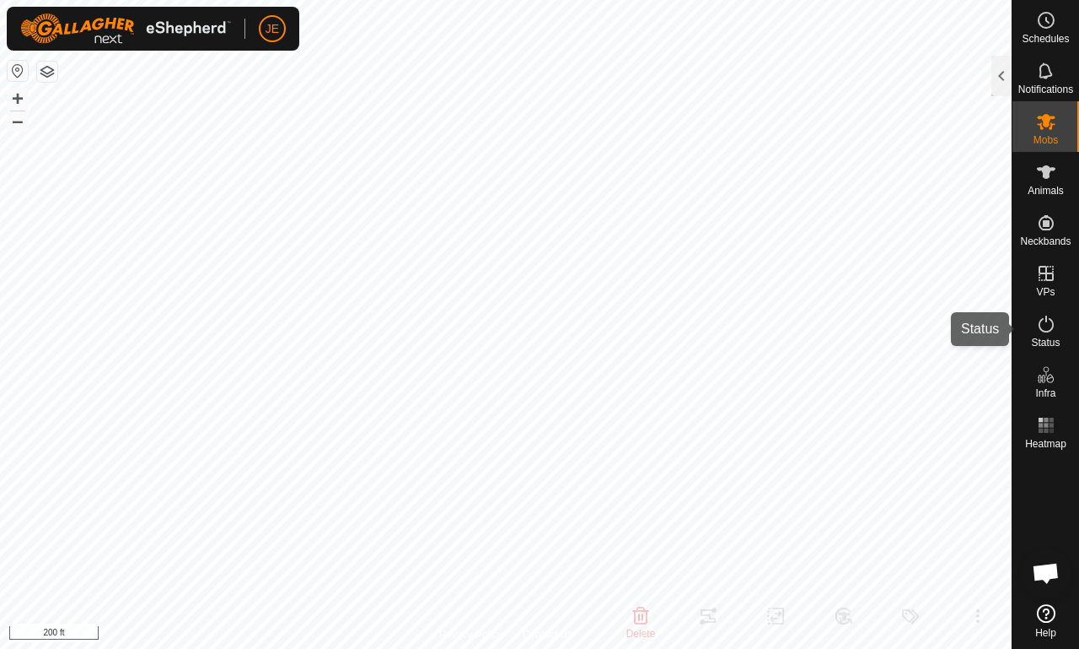
click at [1020, 326] on icon at bounding box center [1046, 324] width 20 height 20
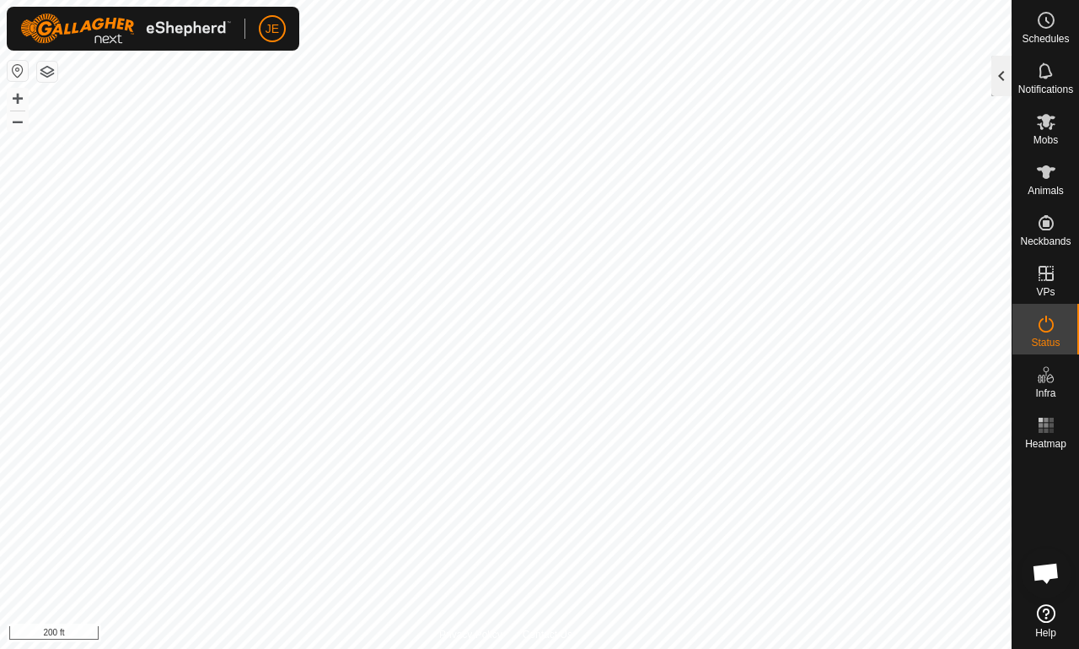
click at [996, 68] on div at bounding box center [1002, 76] width 20 height 40
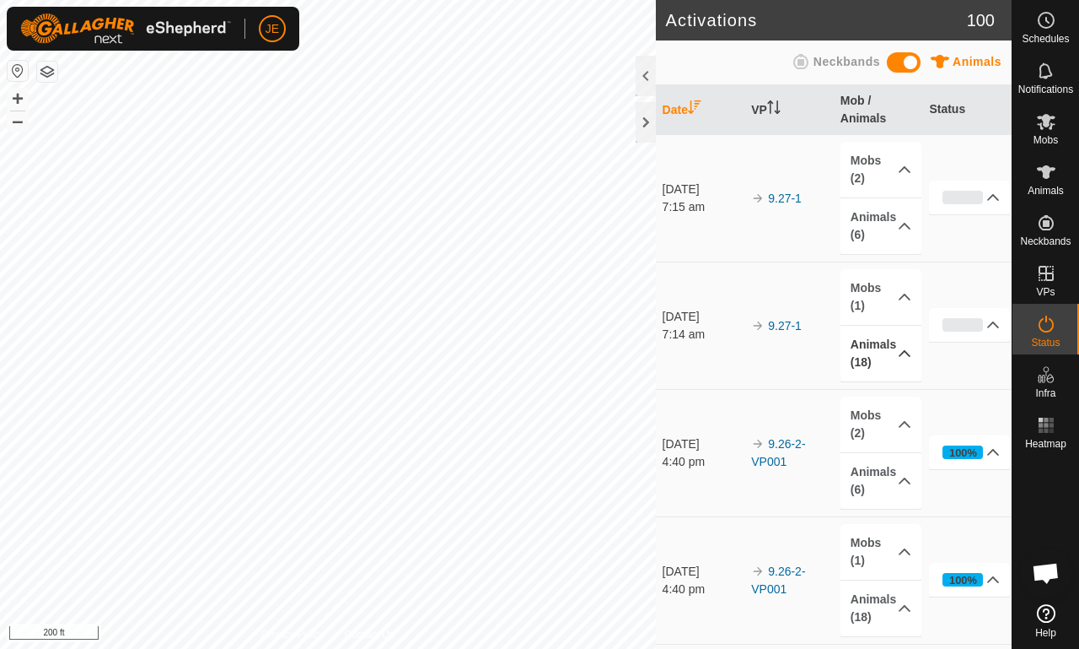
click at [885, 361] on p-accordion-header "Animals (18)" at bounding box center [881, 354] width 81 height 56
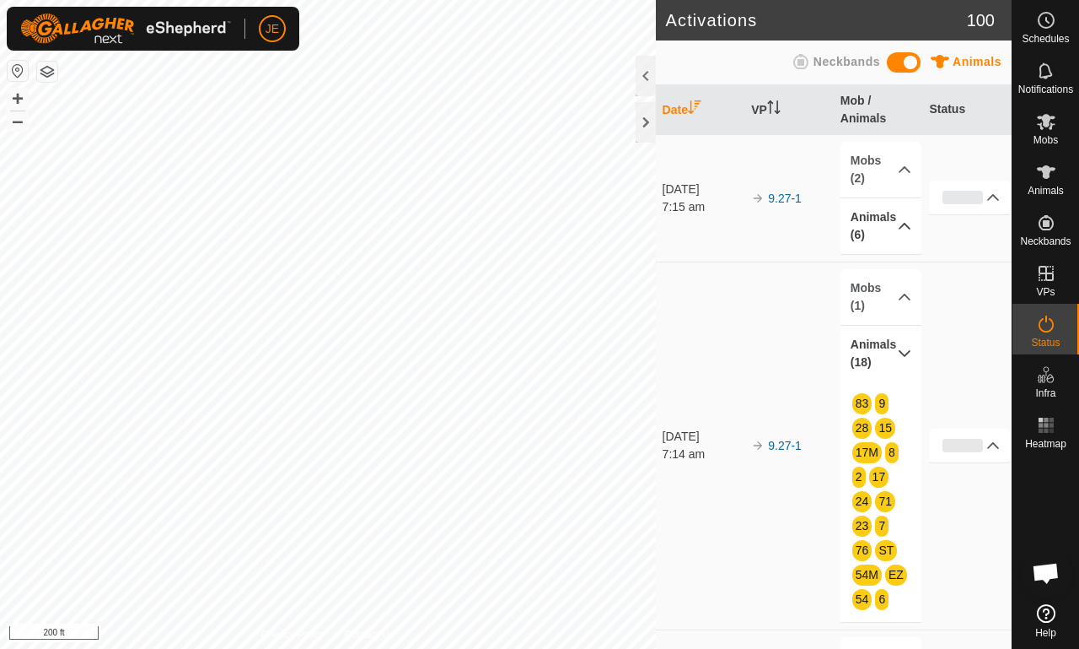
click at [884, 226] on p-accordion-header "Animals (6)" at bounding box center [881, 226] width 81 height 56
